Goal: Task Accomplishment & Management: Manage account settings

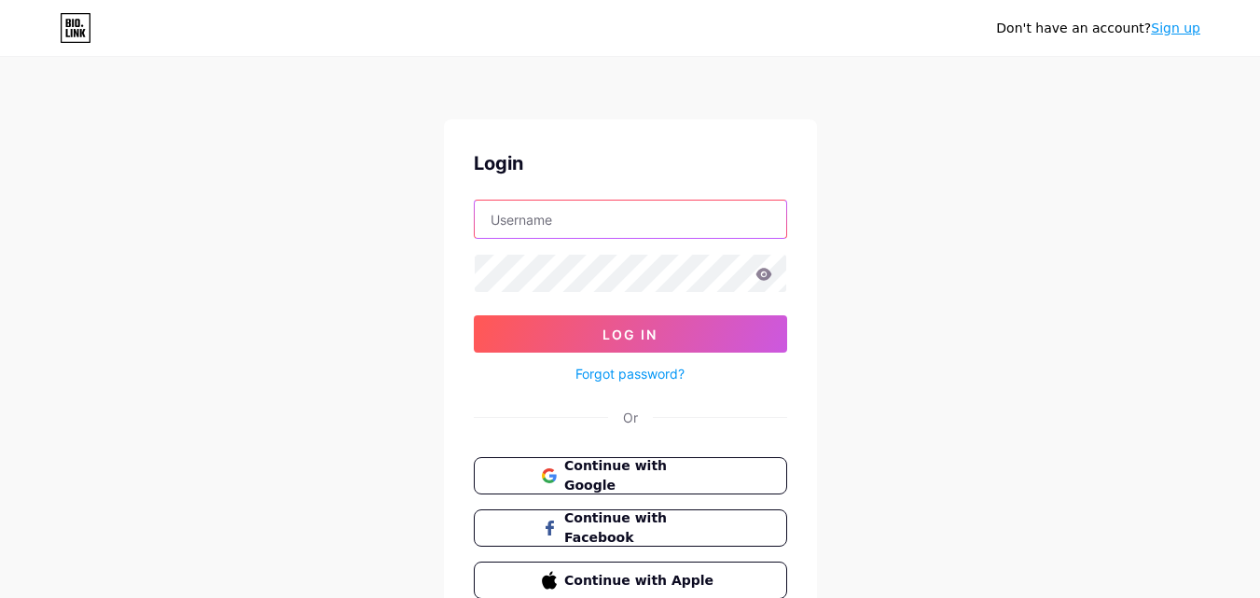
paste input "[EMAIL_ADDRESS][DOMAIN_NAME]"
click at [542, 222] on input "text" at bounding box center [630, 218] width 311 height 37
drag, startPoint x: 538, startPoint y: 219, endPoint x: 669, endPoint y: 211, distance: 131.7
click at [669, 211] on input "[EMAIL_ADDRESS][DOMAIN_NAME]" at bounding box center [630, 218] width 311 height 37
type input "[EMAIL_ADDRESS][DOMAIN_NAME]"
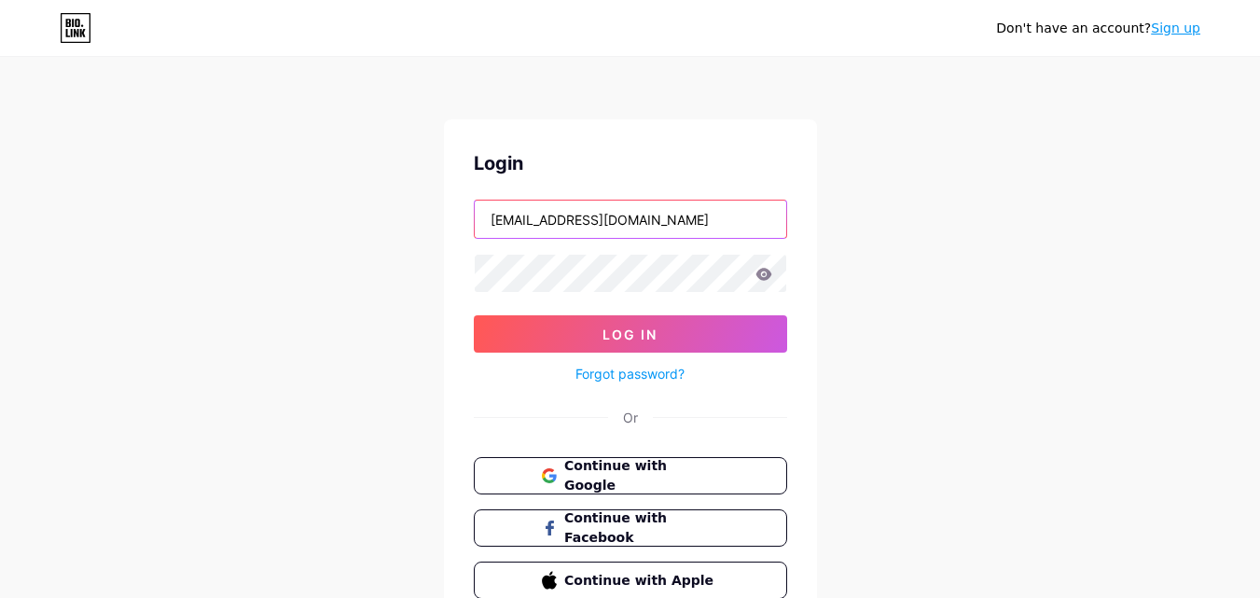
drag, startPoint x: 595, startPoint y: 217, endPoint x: 269, endPoint y: 214, distance: 325.4
click at [269, 214] on div "Don't have an account? Sign up Login [EMAIL_ADDRESS][DOMAIN_NAME] Log In Forgot…" at bounding box center [630, 344] width 1260 height 688
paste input "[EMAIL_ADDRESS][DOMAIN_NAME]"
drag, startPoint x: 545, startPoint y: 222, endPoint x: 658, endPoint y: 223, distance: 113.8
click at [658, 223] on input "[EMAIL_ADDRESS][DOMAIN_NAME]" at bounding box center [630, 218] width 311 height 37
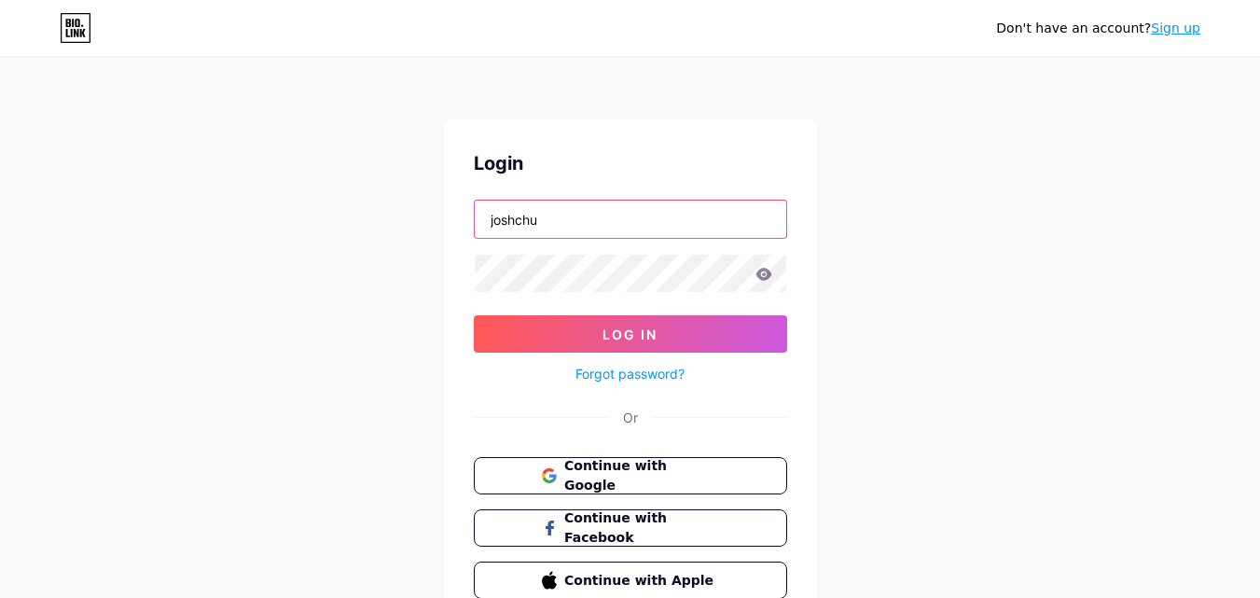
click at [556, 222] on input "joshchu" at bounding box center [630, 218] width 311 height 37
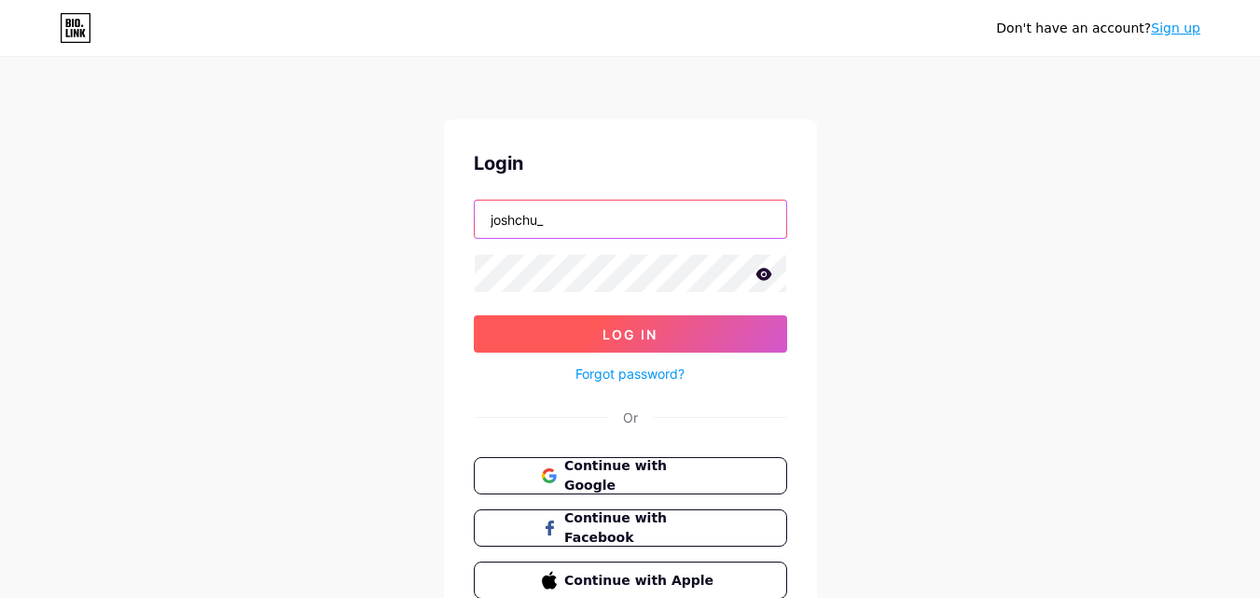
type input "joshchu_"
click at [617, 345] on button "Log In" at bounding box center [630, 333] width 313 height 37
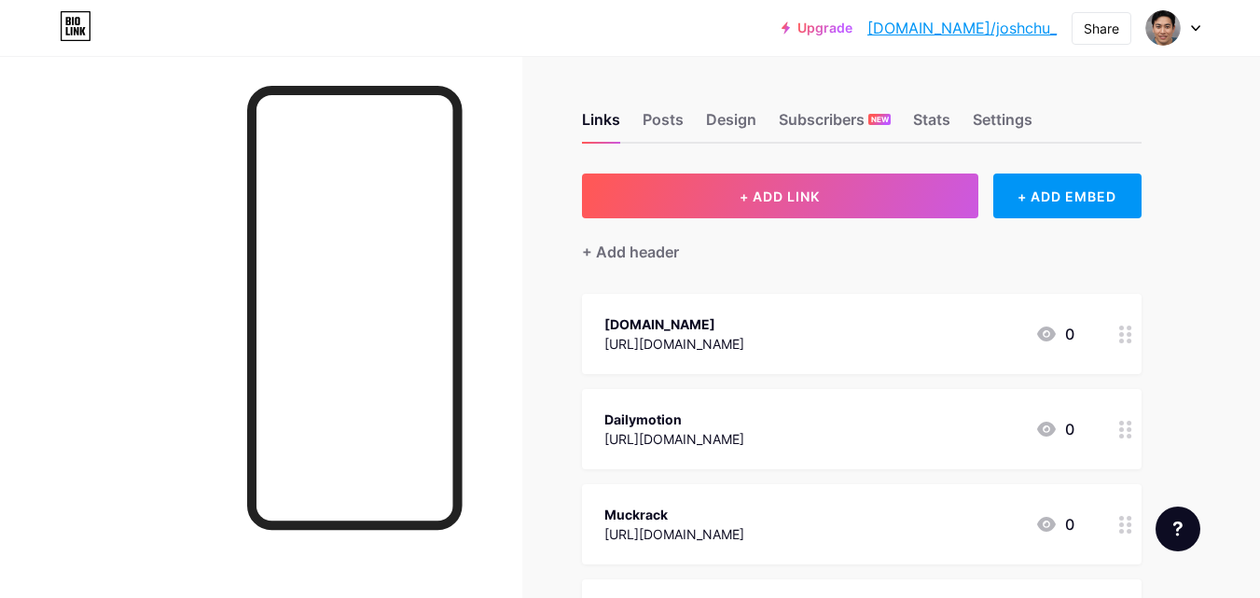
click at [778, 352] on div "[DOMAIN_NAME] [URL][DOMAIN_NAME] 0" at bounding box center [839, 333] width 470 height 43
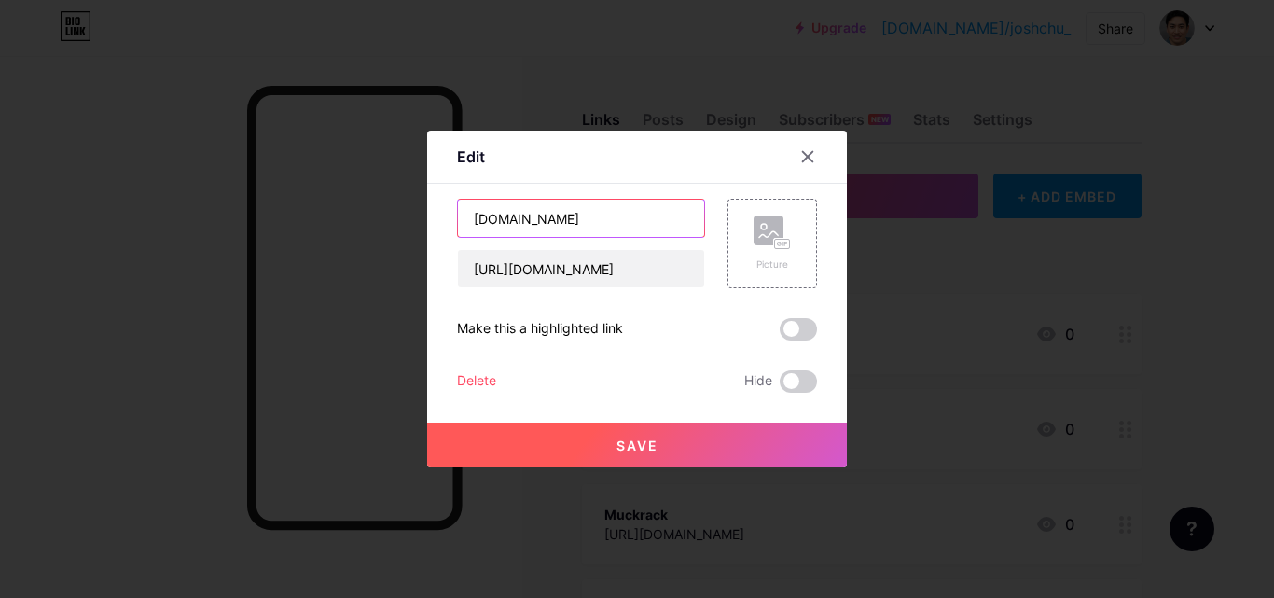
click at [465, 215] on input "[DOMAIN_NAME]" at bounding box center [581, 218] width 246 height 37
paste input "[PERSON_NAME]"
type input "[PERSON_NAME] | [DOMAIN_NAME]"
click at [590, 430] on button "Save" at bounding box center [637, 444] width 420 height 45
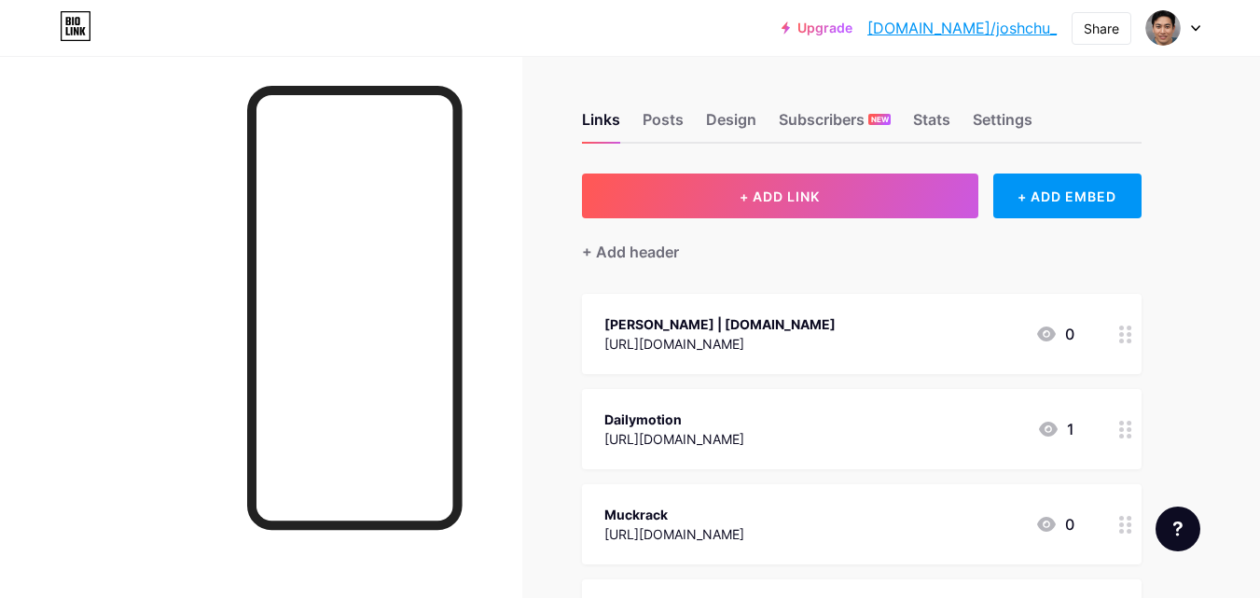
click at [707, 429] on div "[URL][DOMAIN_NAME]" at bounding box center [674, 439] width 140 height 20
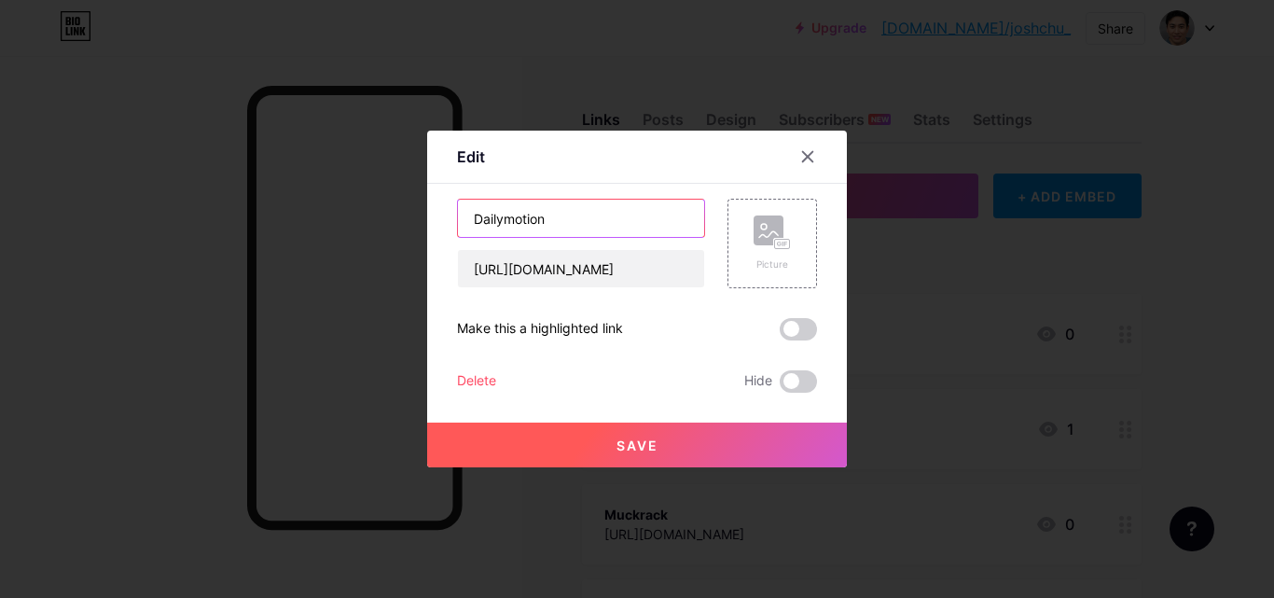
click at [468, 217] on input "Dailymotion" at bounding box center [581, 218] width 246 height 37
paste input "[PERSON_NAME]"
type input "[PERSON_NAME] | Dailymotion"
click at [577, 440] on button "Save" at bounding box center [637, 444] width 420 height 45
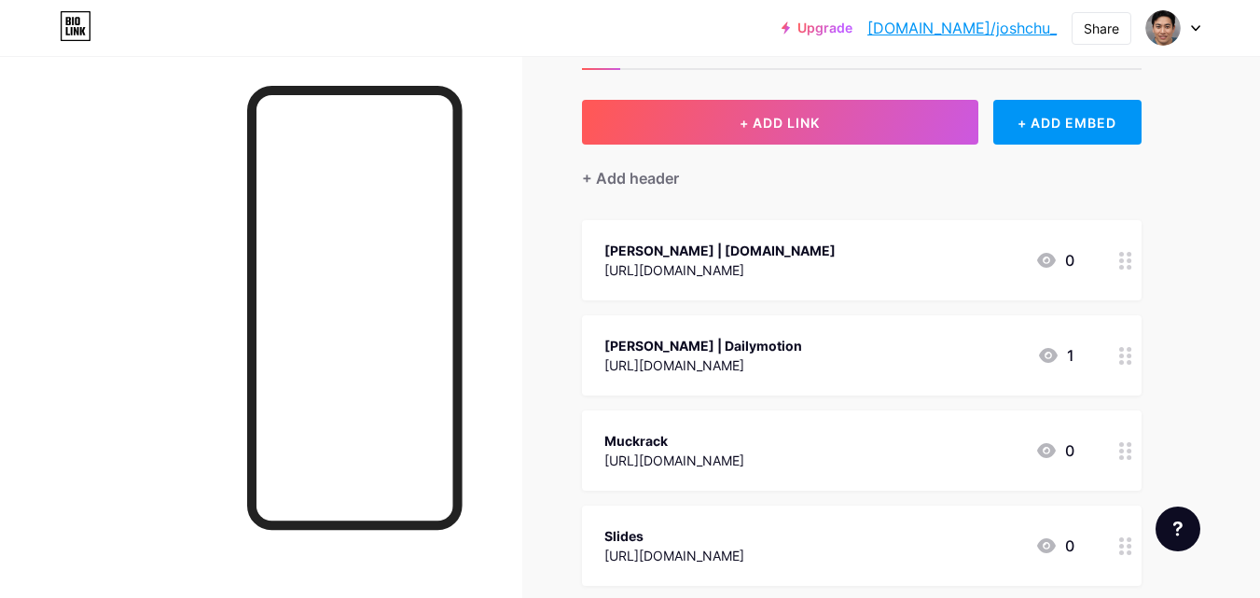
scroll to position [112, 0]
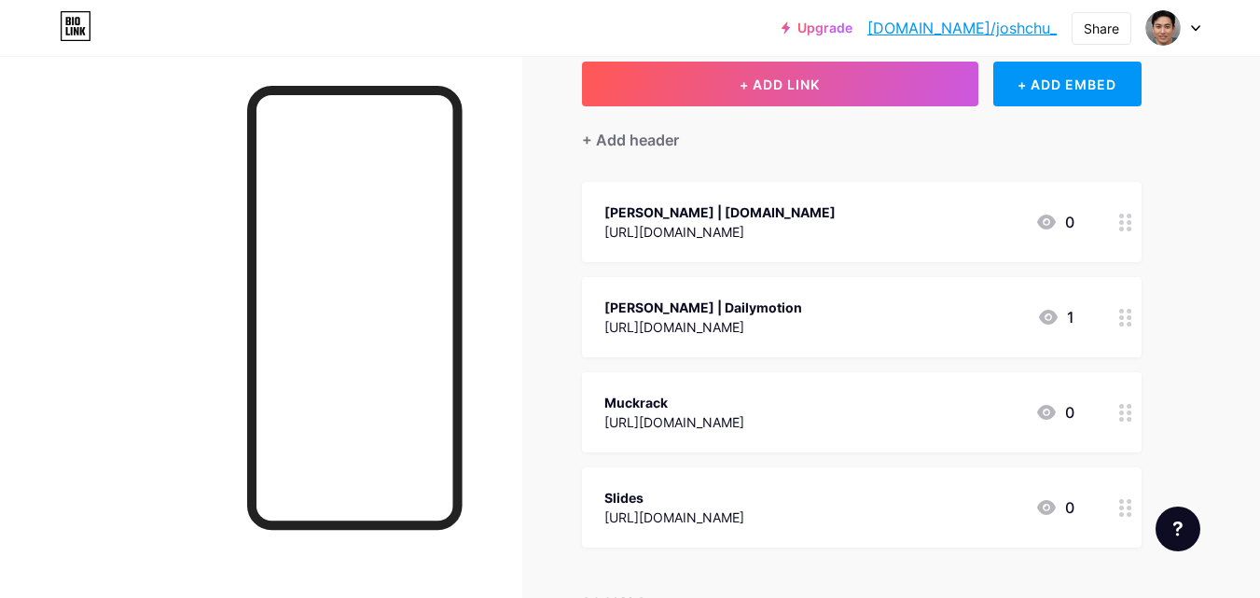
click at [733, 406] on div "Muckrack" at bounding box center [674, 403] width 140 height 20
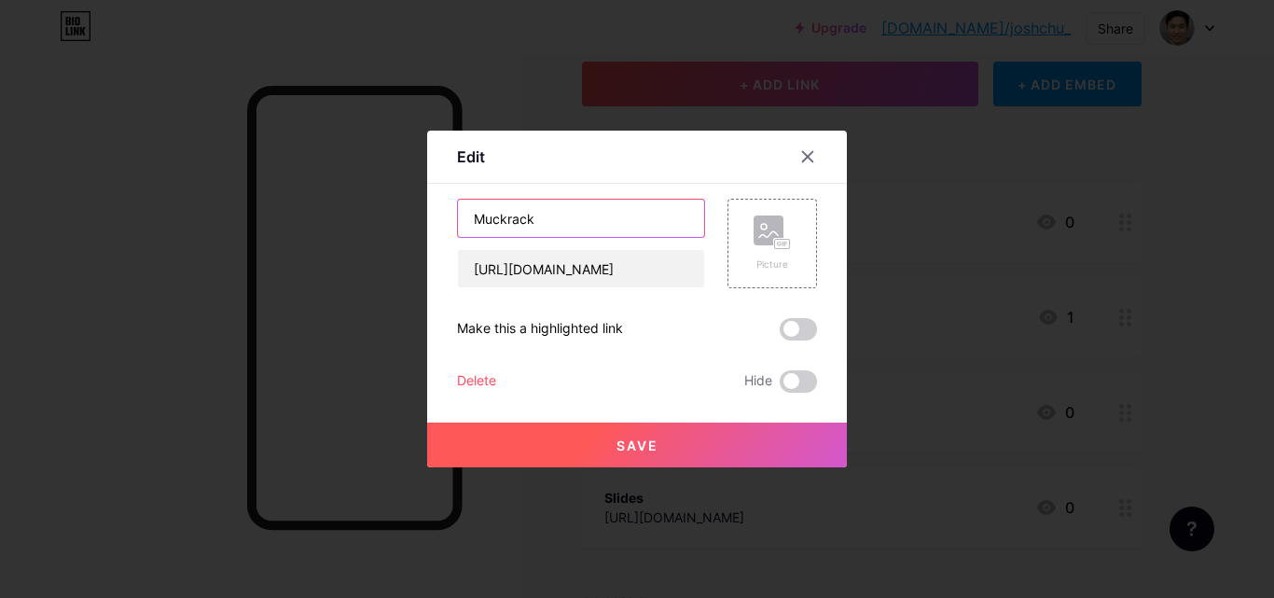
click at [463, 214] on input "Muckrack" at bounding box center [581, 218] width 246 height 37
paste input "[PERSON_NAME]"
type input "[PERSON_NAME] | Muckrack"
click at [616, 438] on span "Save" at bounding box center [637, 445] width 42 height 16
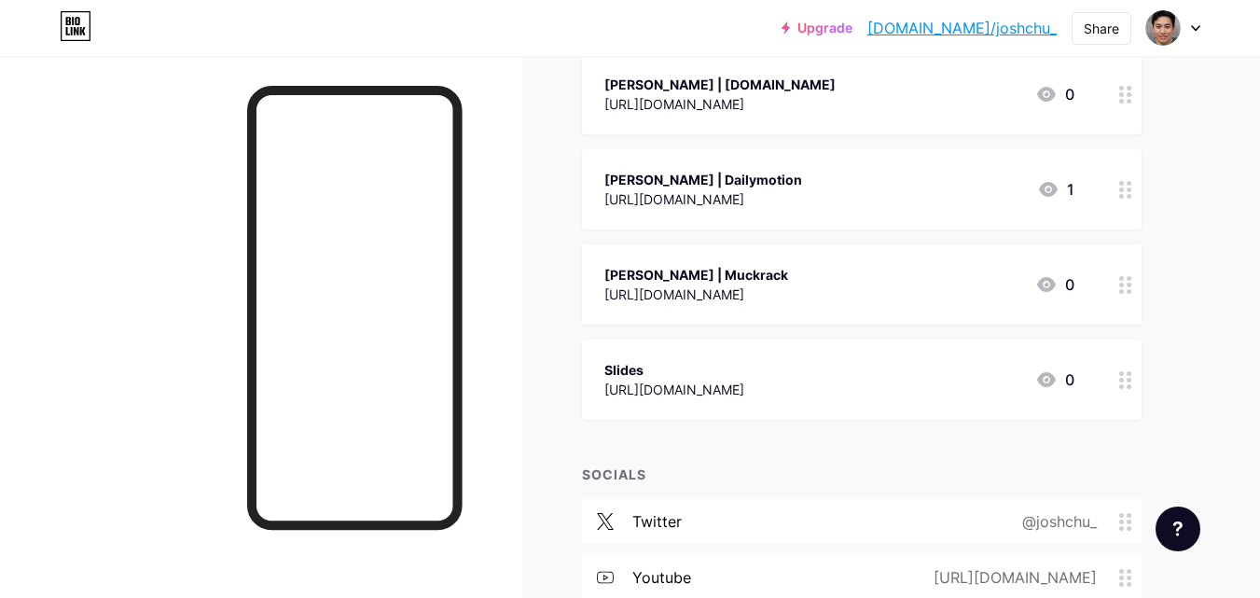
scroll to position [336, 0]
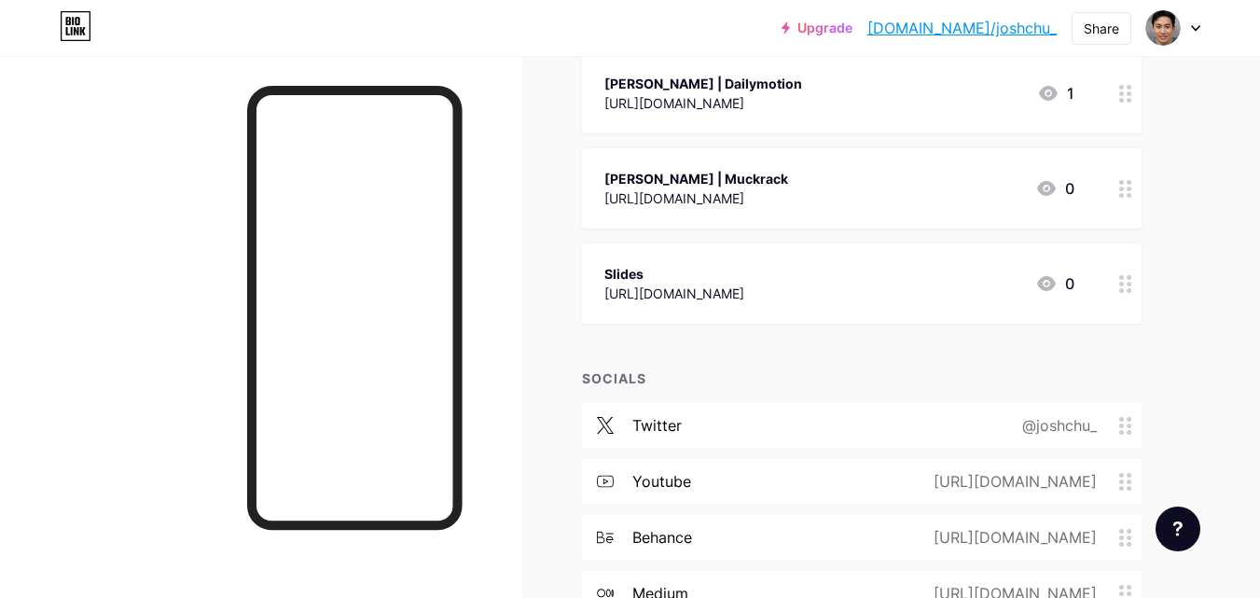
click at [646, 279] on div "Slides" at bounding box center [674, 274] width 140 height 20
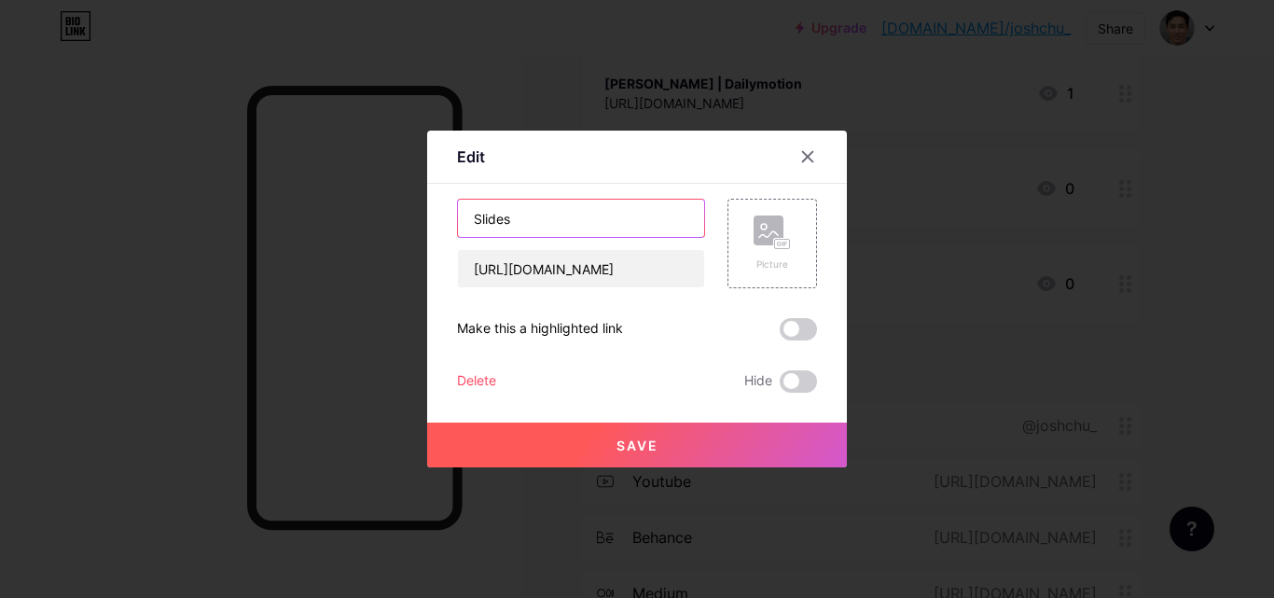
click at [468, 214] on input "Slides" at bounding box center [581, 218] width 246 height 37
paste input "[PERSON_NAME]"
type input "[PERSON_NAME] | Slides"
click at [575, 445] on button "Save" at bounding box center [637, 444] width 420 height 45
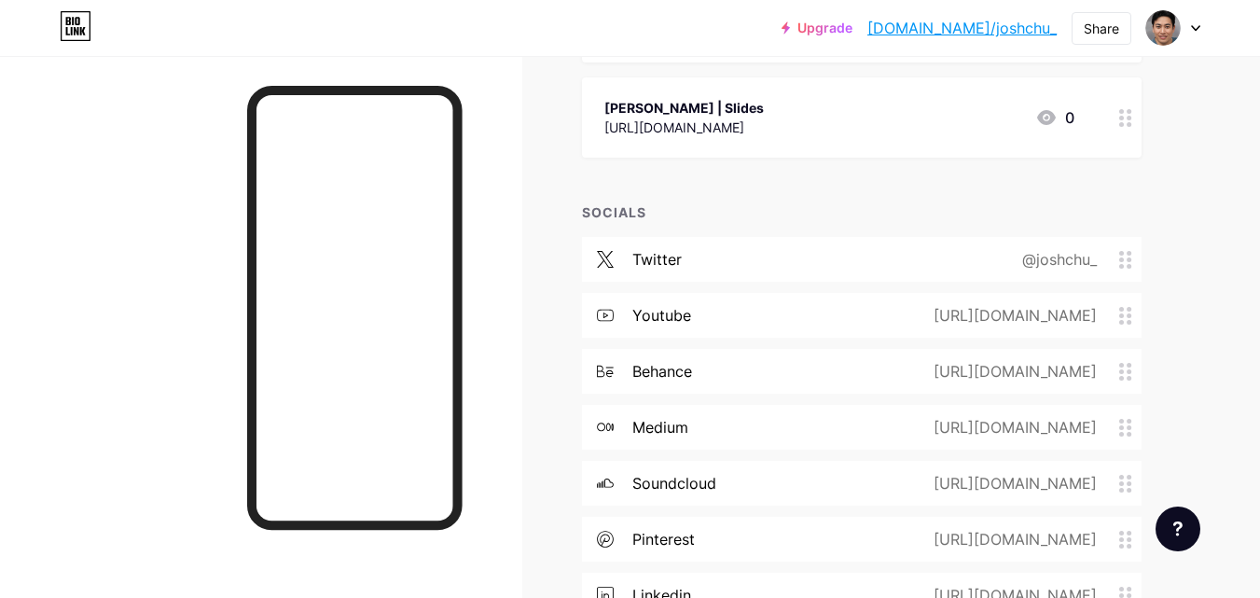
scroll to position [390, 0]
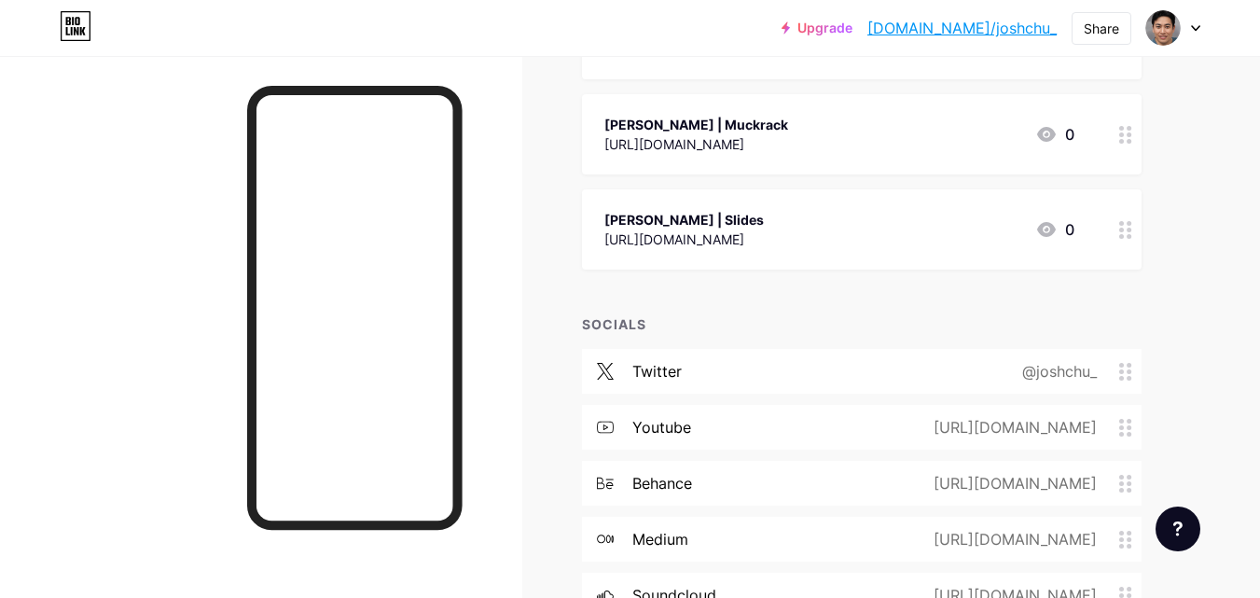
click at [974, 34] on link "[DOMAIN_NAME]/joshchu_" at bounding box center [961, 28] width 189 height 22
